Goal: Information Seeking & Learning: Learn about a topic

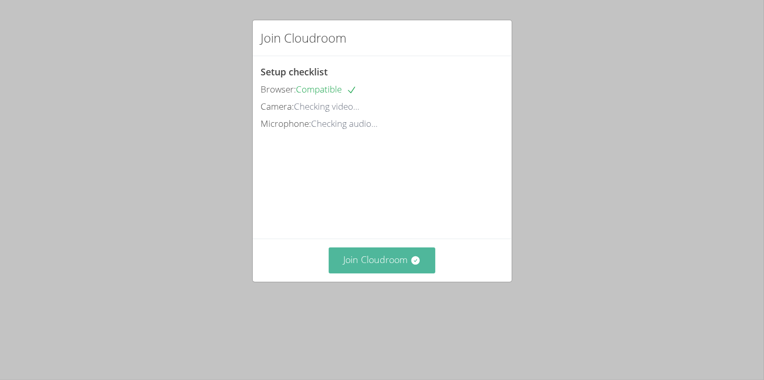
click at [365, 273] on button "Join Cloudroom" at bounding box center [382, 260] width 107 height 25
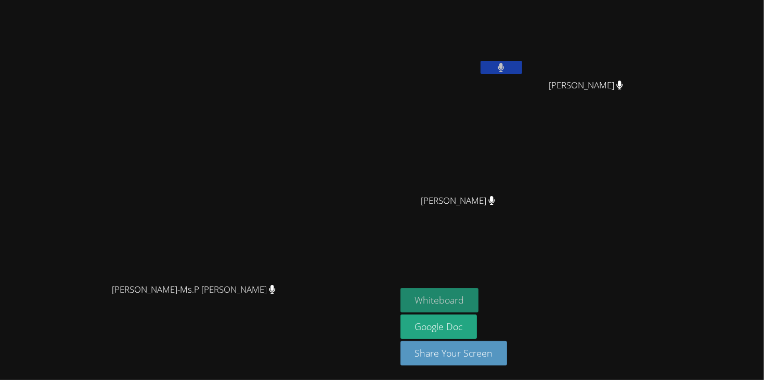
click at [479, 304] on button "Whiteboard" at bounding box center [440, 300] width 79 height 24
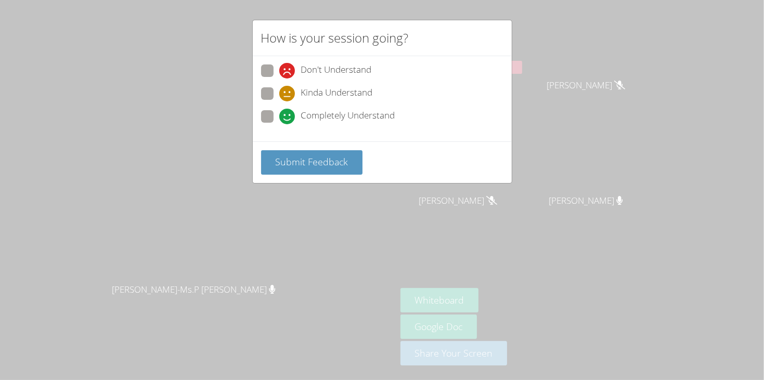
click at [330, 88] on span "Kinda Understand" at bounding box center [337, 94] width 72 height 16
click at [288, 88] on input "Kinda Understand" at bounding box center [283, 91] width 9 height 9
radio input "true"
click at [319, 157] on span "Submit Feedback" at bounding box center [311, 162] width 73 height 12
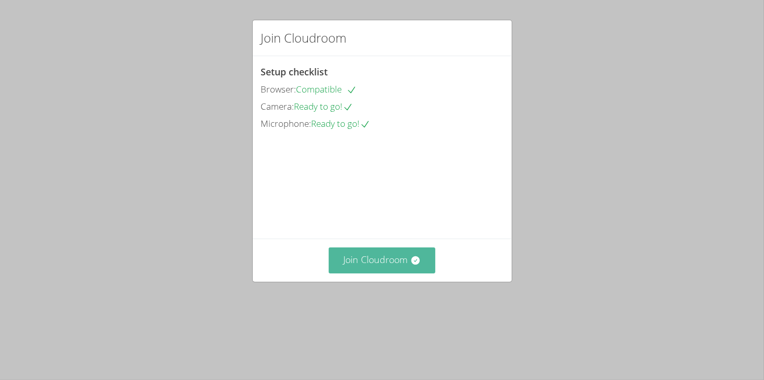
click at [381, 273] on button "Join Cloudroom" at bounding box center [382, 260] width 107 height 25
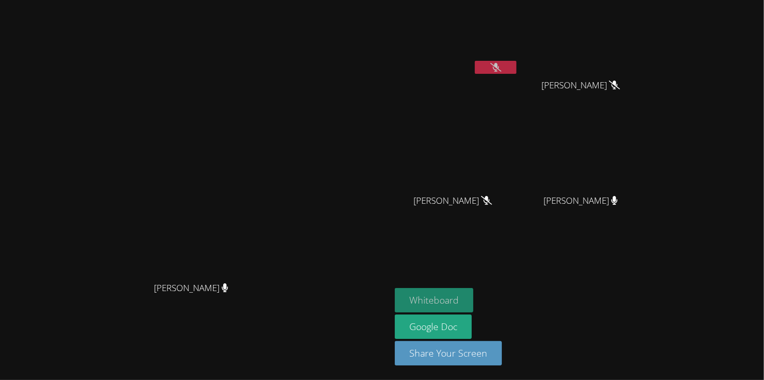
click at [474, 297] on button "Whiteboard" at bounding box center [434, 300] width 79 height 24
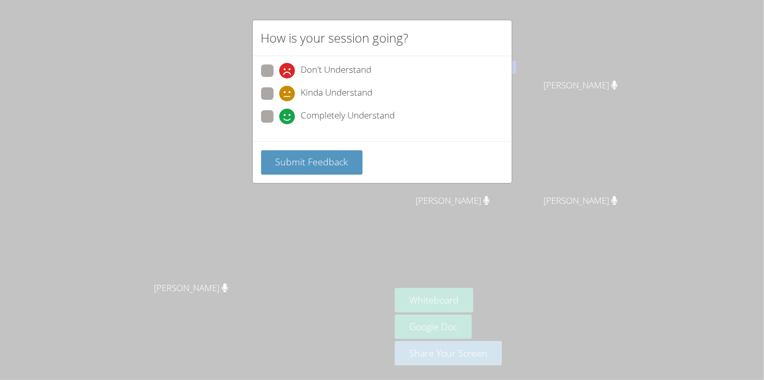
click at [353, 109] on span "Completely Understand" at bounding box center [348, 117] width 94 height 16
click at [288, 110] on input "Completely Understand" at bounding box center [283, 114] width 9 height 9
radio input "true"
click at [346, 161] on span "Submit Feedback" at bounding box center [311, 162] width 73 height 12
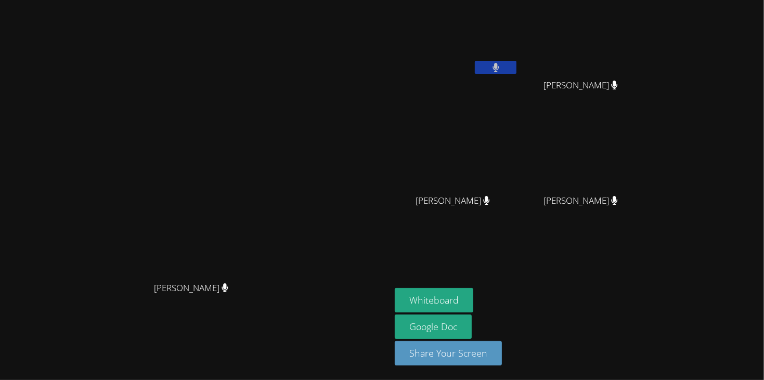
click at [274, 161] on video at bounding box center [196, 169] width 156 height 215
